Goal: Task Accomplishment & Management: Manage account settings

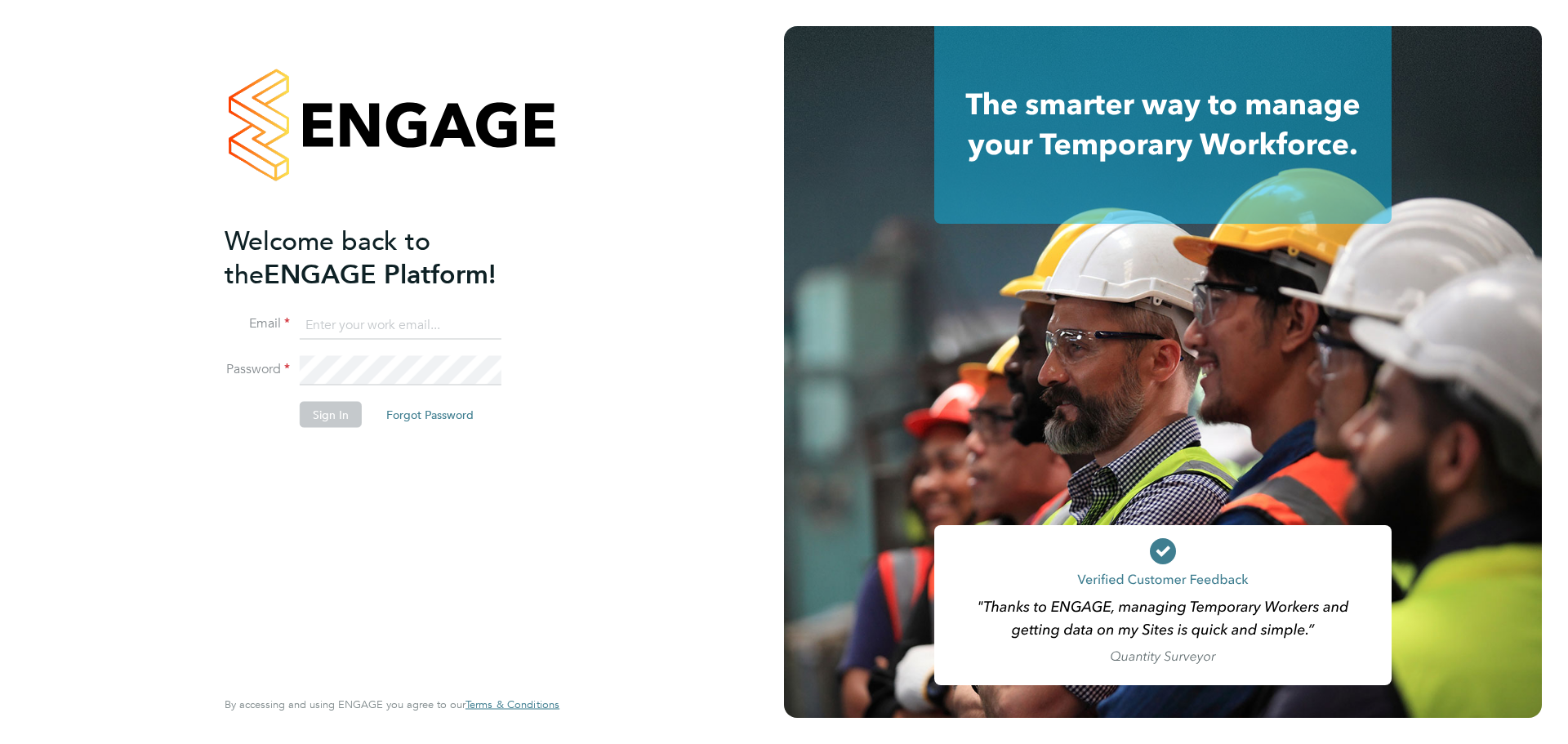
type input "Kayleigh.Evans@brightonandhovealbion.com"
click at [330, 412] on button "Sign In" at bounding box center [330, 414] width 62 height 26
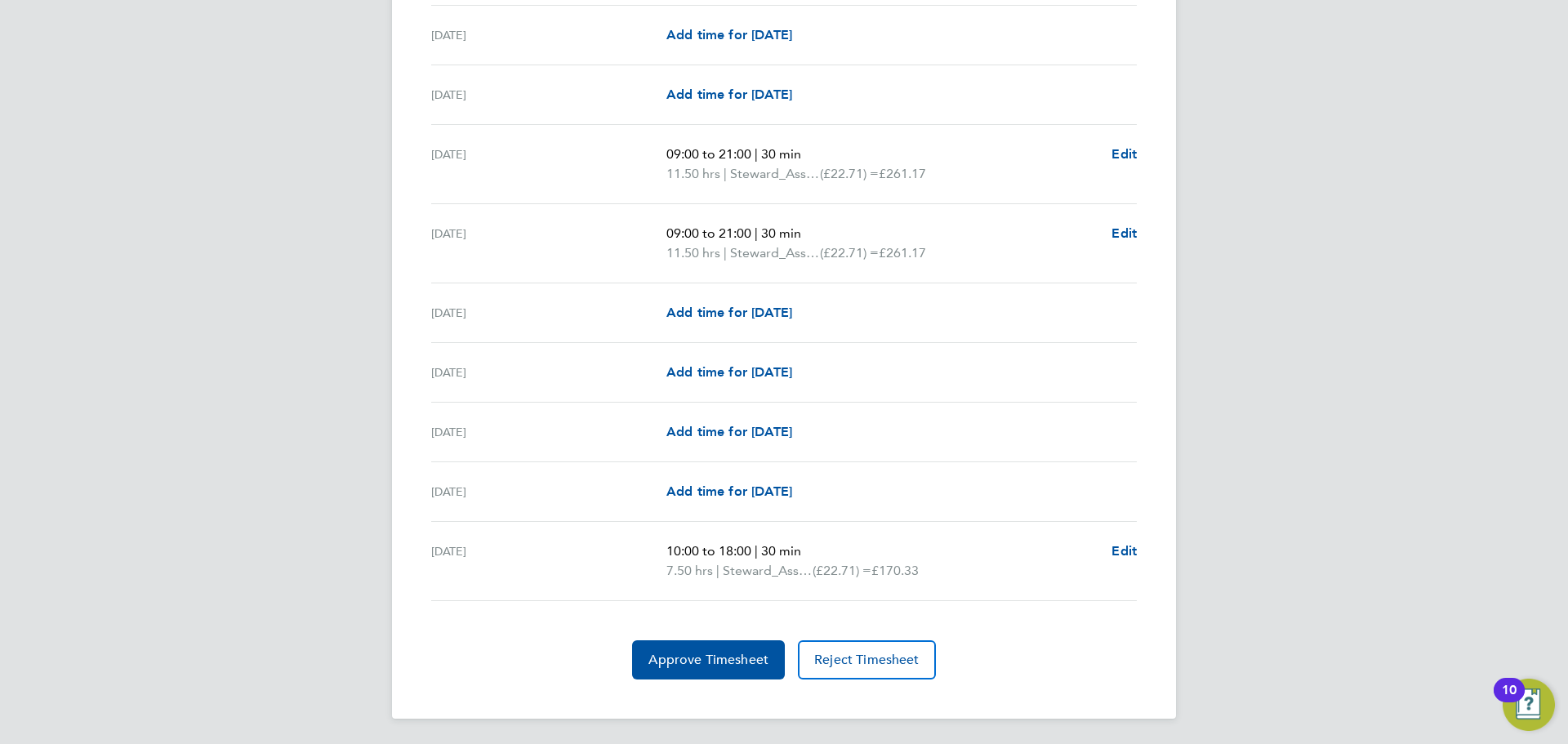
scroll to position [1818, 0]
click at [674, 673] on button "Approve Timesheet" at bounding box center [709, 660] width 152 height 39
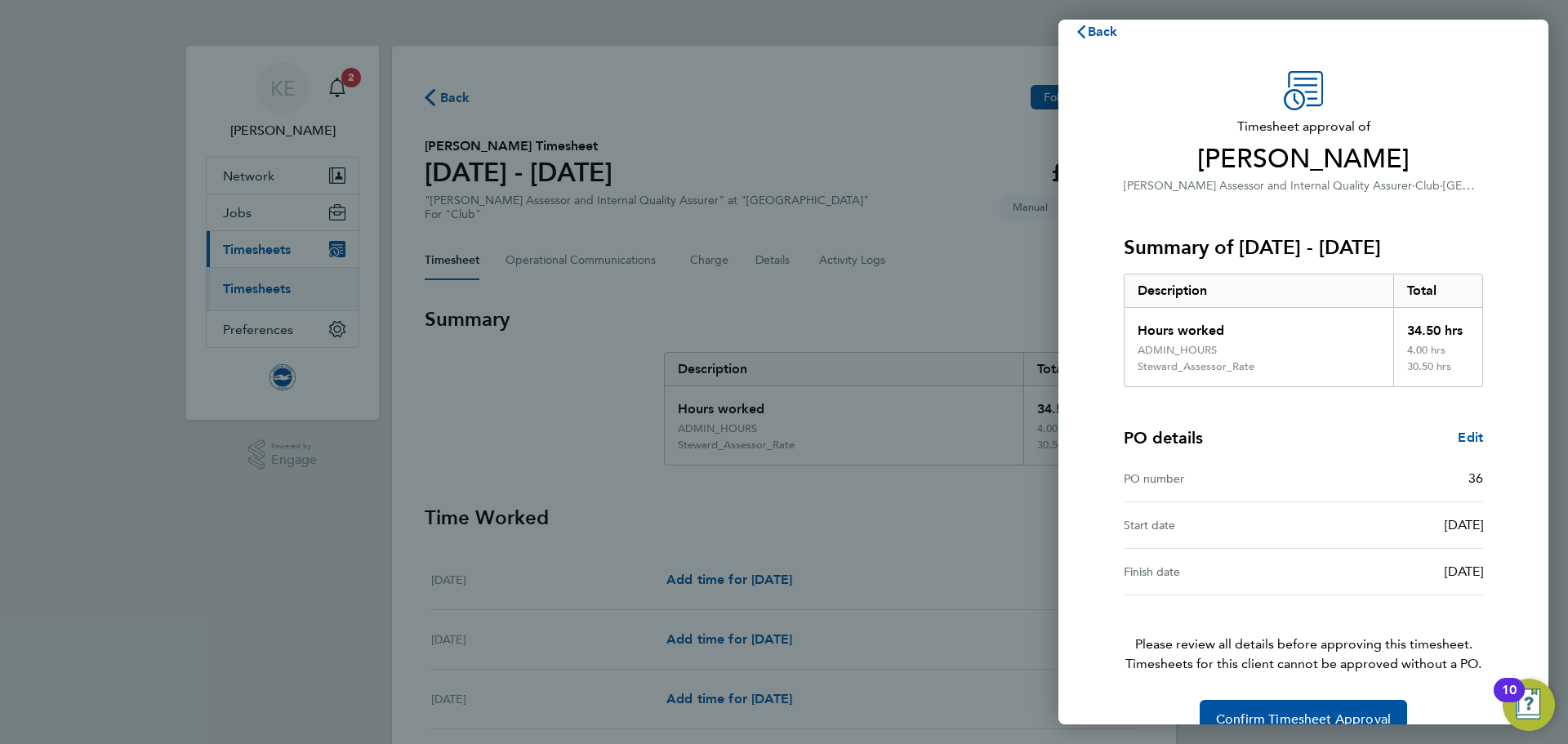
scroll to position [55, 0]
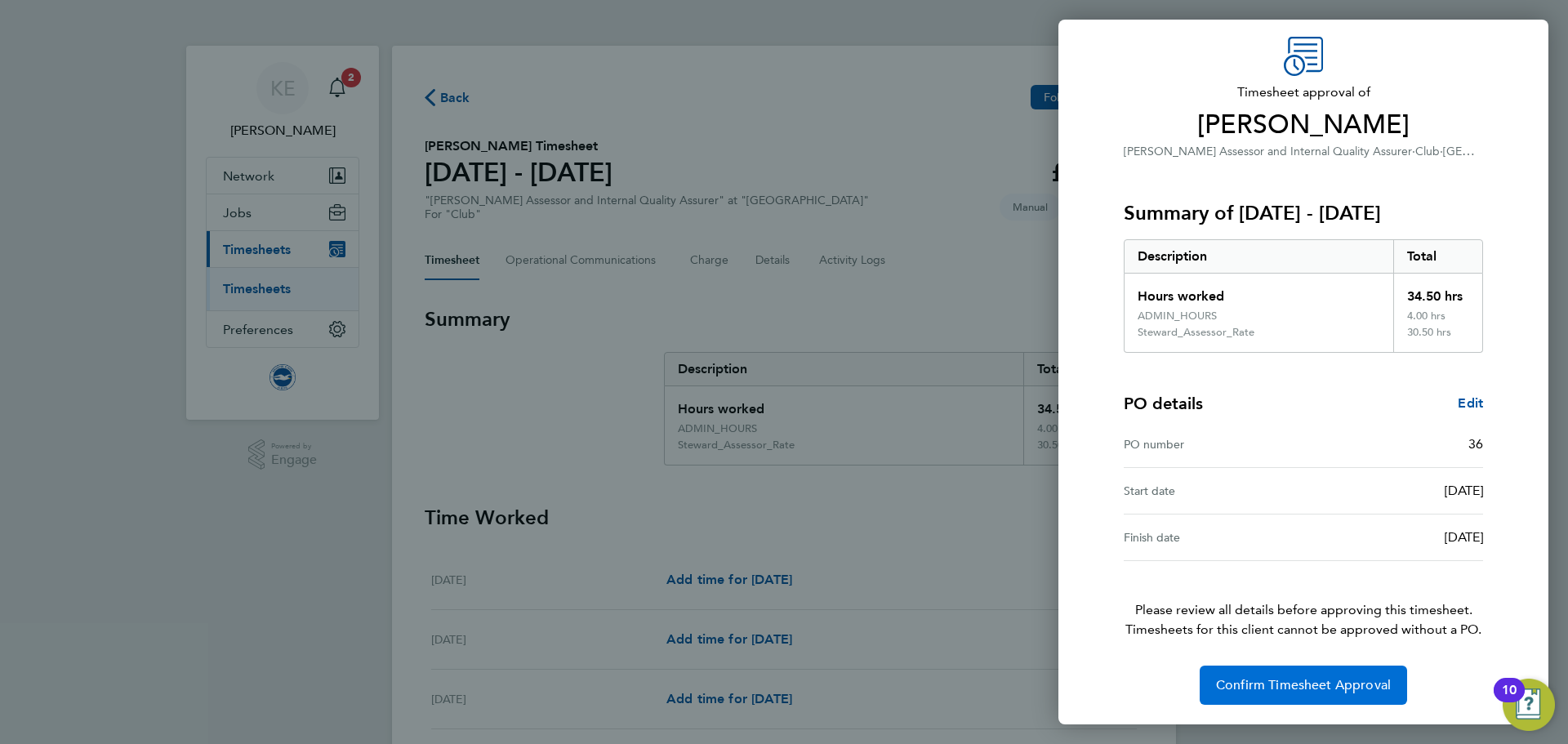
click at [1292, 675] on button "Confirm Timesheet Approval" at bounding box center [1302, 686] width 207 height 39
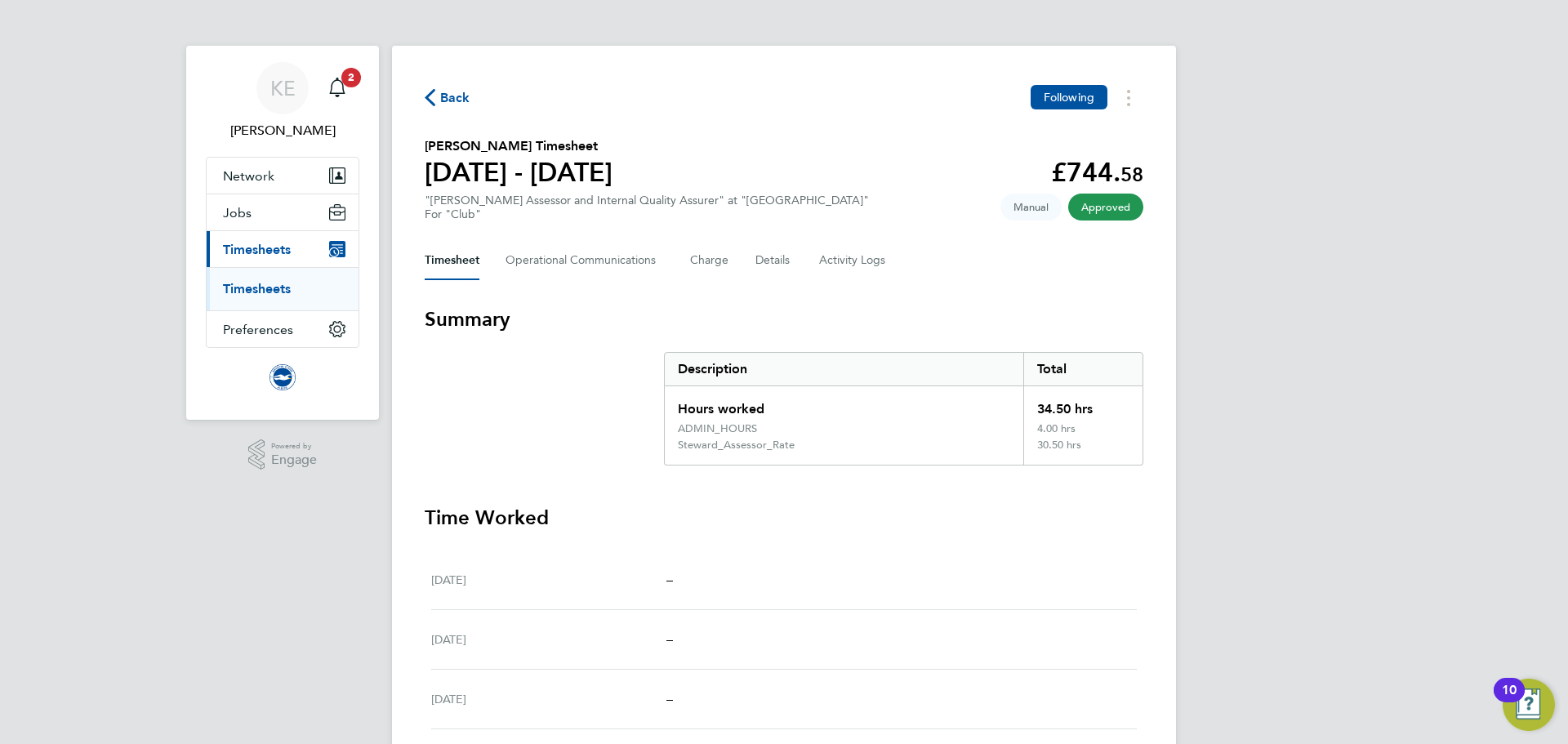
click at [266, 287] on link "Timesheets" at bounding box center [257, 288] width 68 height 15
